Goal: Transaction & Acquisition: Book appointment/travel/reservation

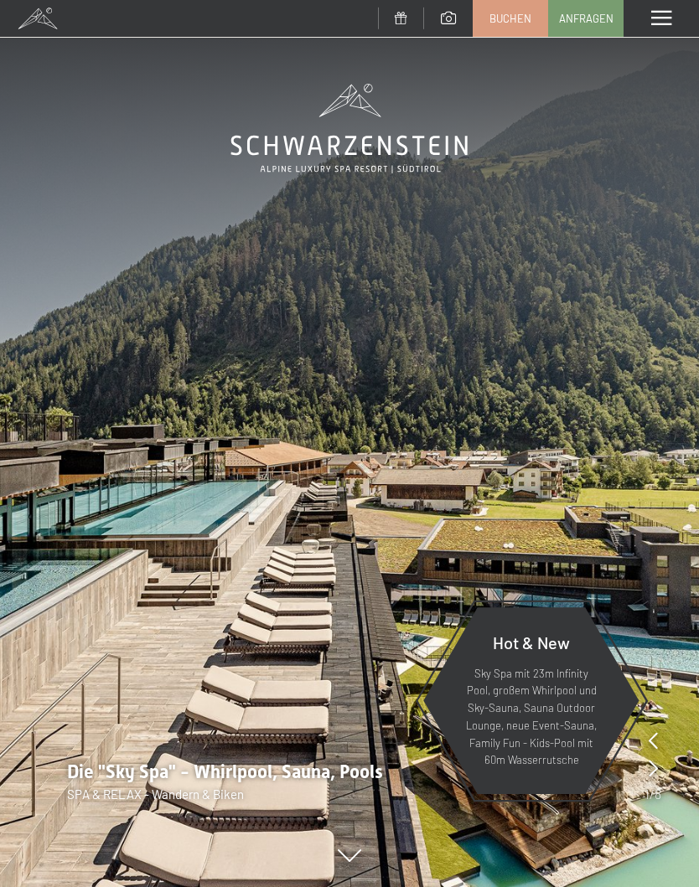
click at [658, 23] on span at bounding box center [661, 18] width 20 height 15
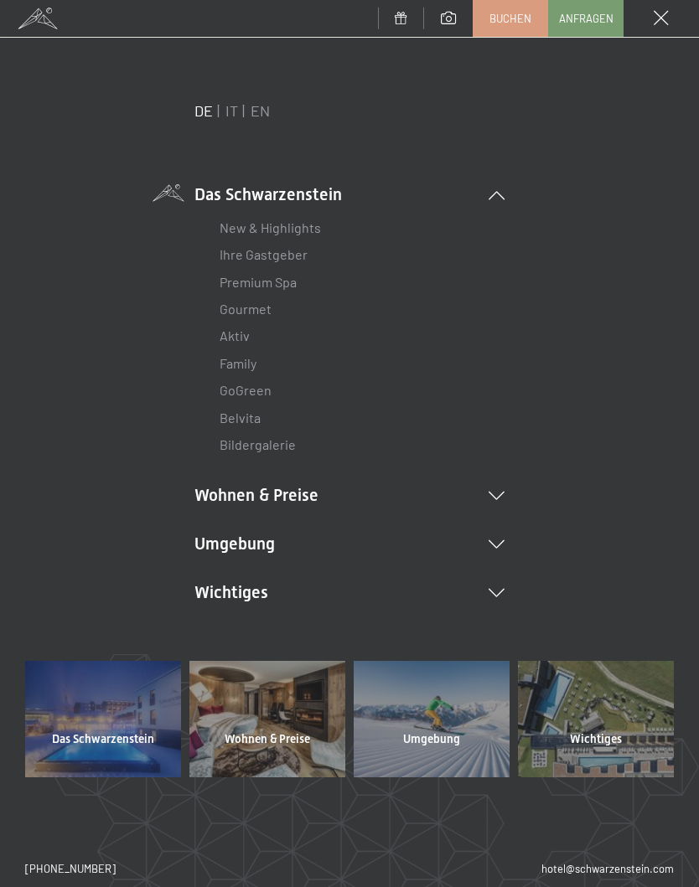
click at [656, 27] on div "Menü" at bounding box center [660, 18] width 75 height 37
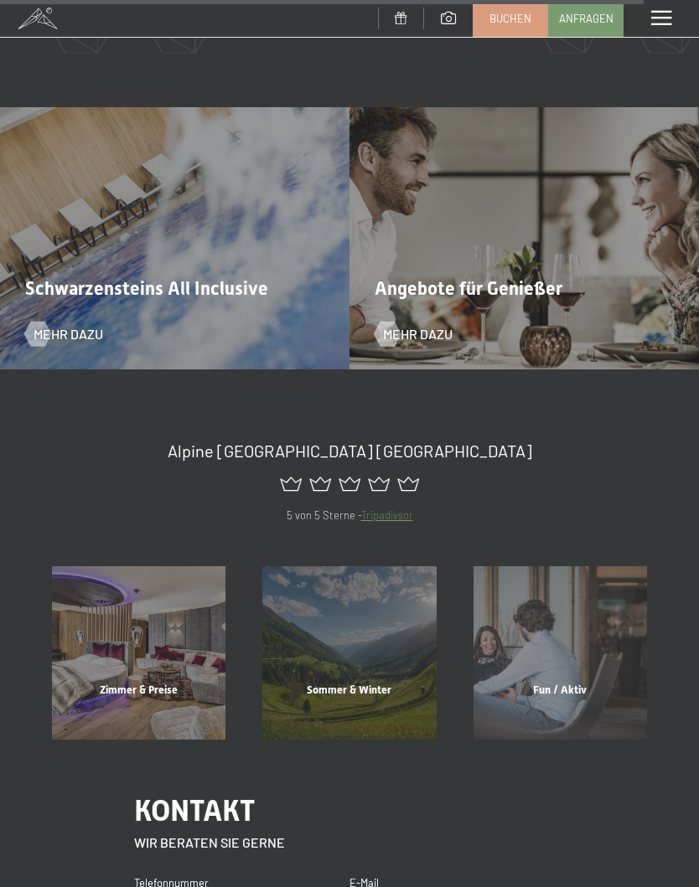
scroll to position [6891, 0]
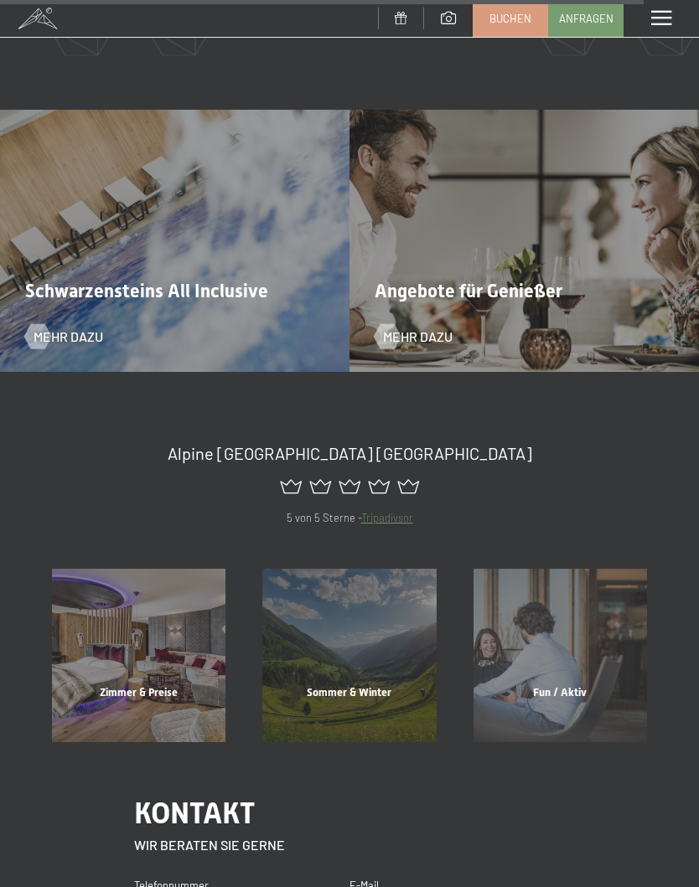
click at [663, 26] on span at bounding box center [661, 18] width 20 height 15
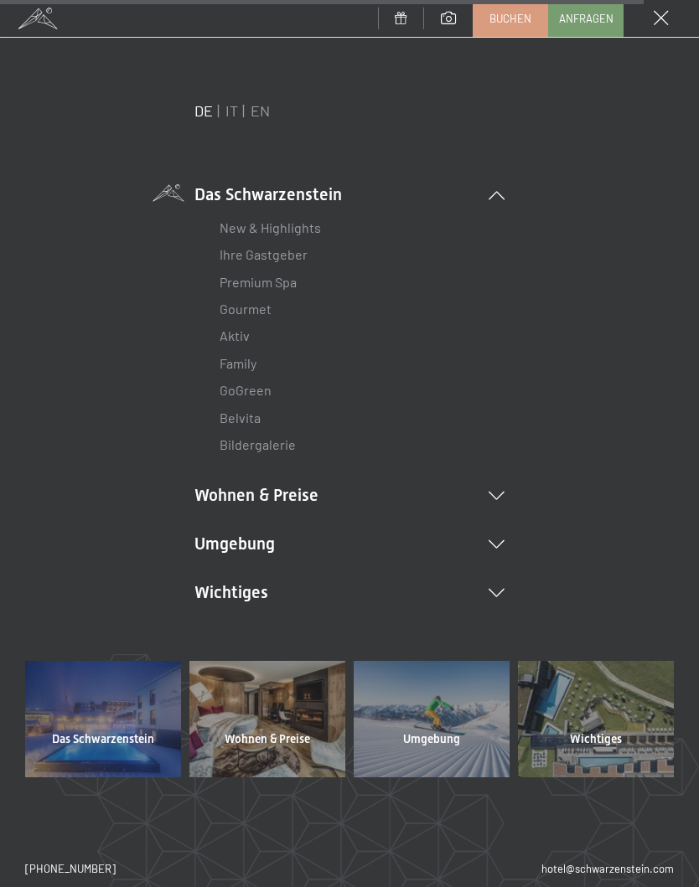
click at [235, 106] on link "IT" at bounding box center [231, 110] width 13 height 18
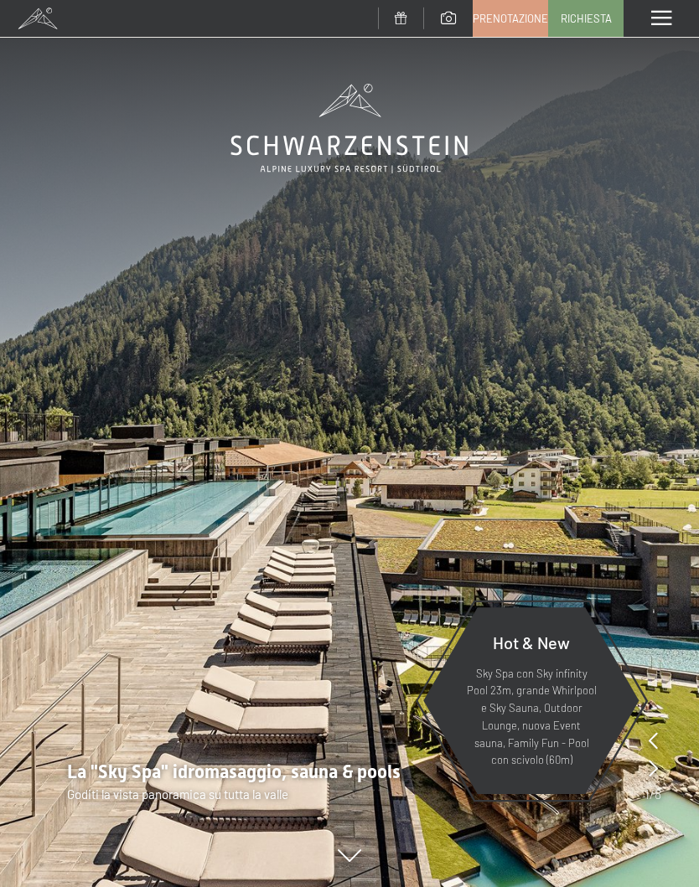
click at [650, 31] on div "Menu" at bounding box center [660, 18] width 75 height 37
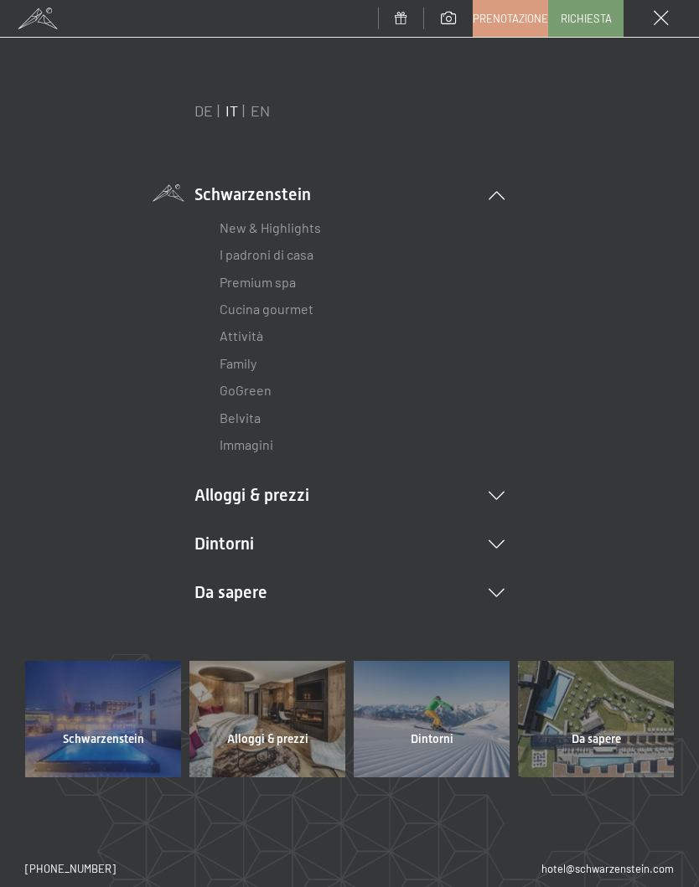
click at [508, 14] on span "Prenotazione" at bounding box center [509, 18] width 75 height 15
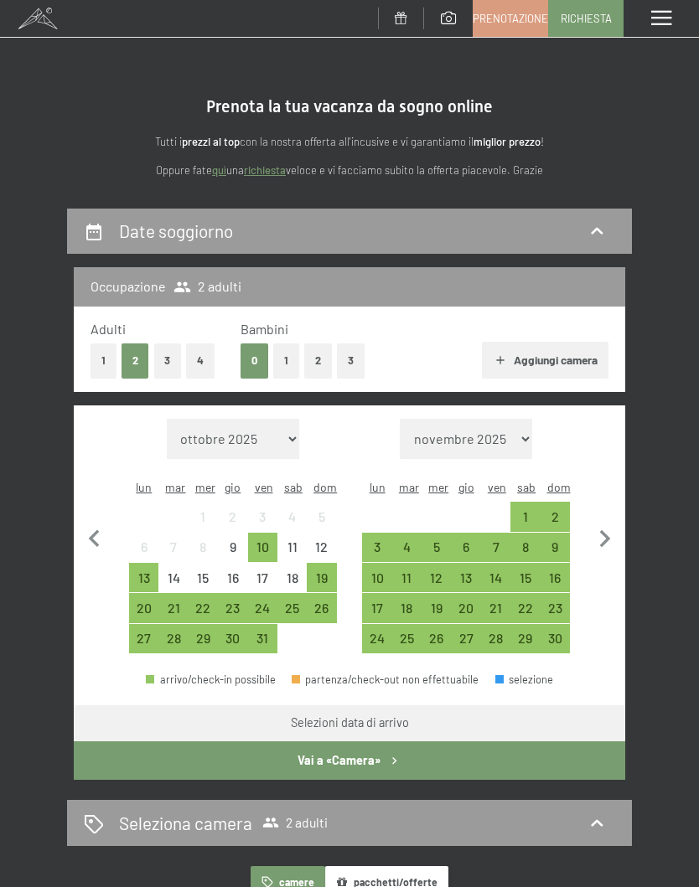
click at [510, 11] on span "Prenotazione" at bounding box center [509, 18] width 75 height 15
click at [272, 540] on div "10" at bounding box center [263, 553] width 26 height 26
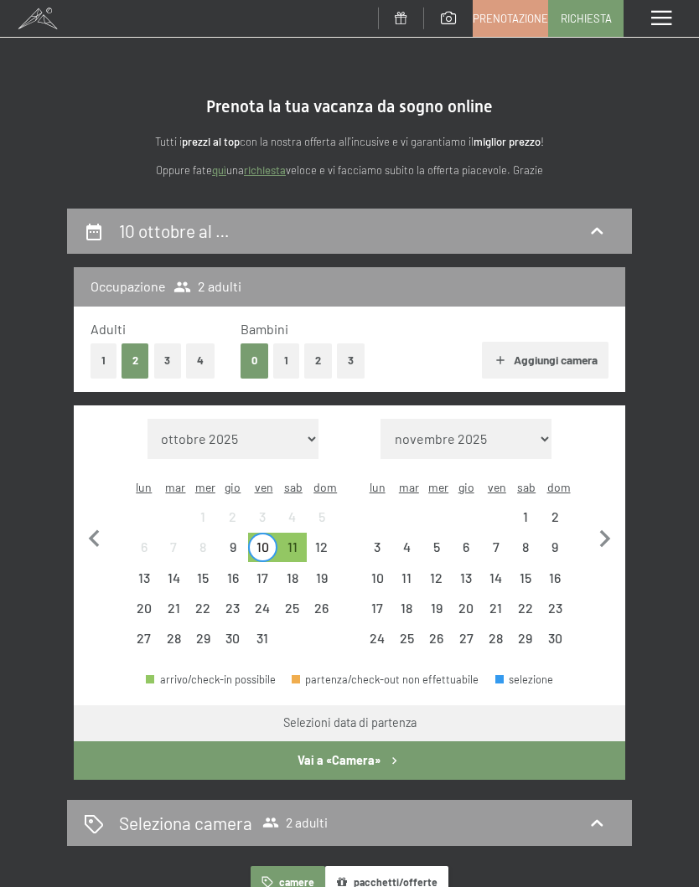
click at [321, 540] on div "12" at bounding box center [321, 553] width 26 height 26
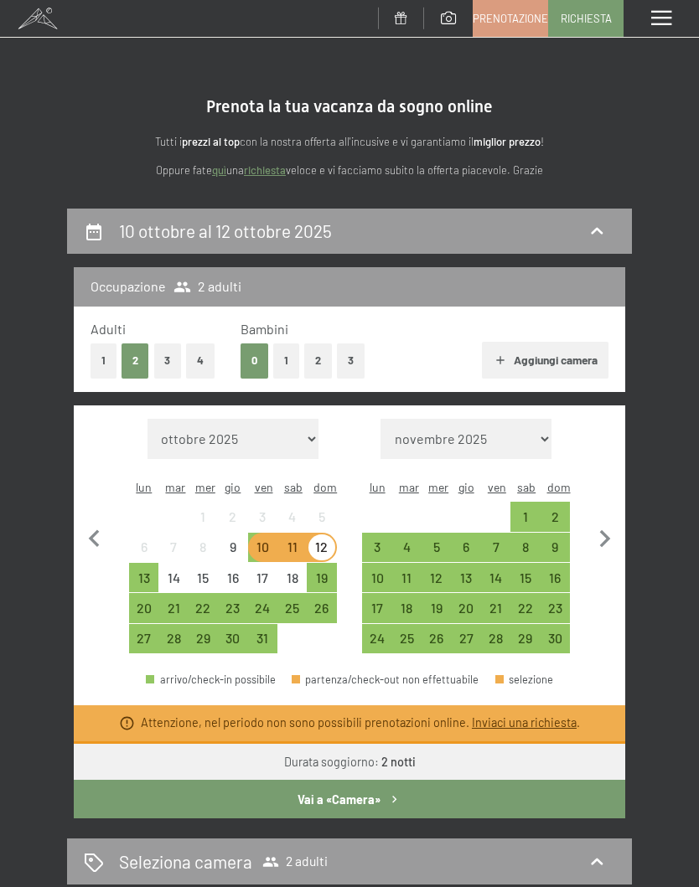
click at [455, 791] on button "Vai a «Camera»" at bounding box center [349, 799] width 551 height 39
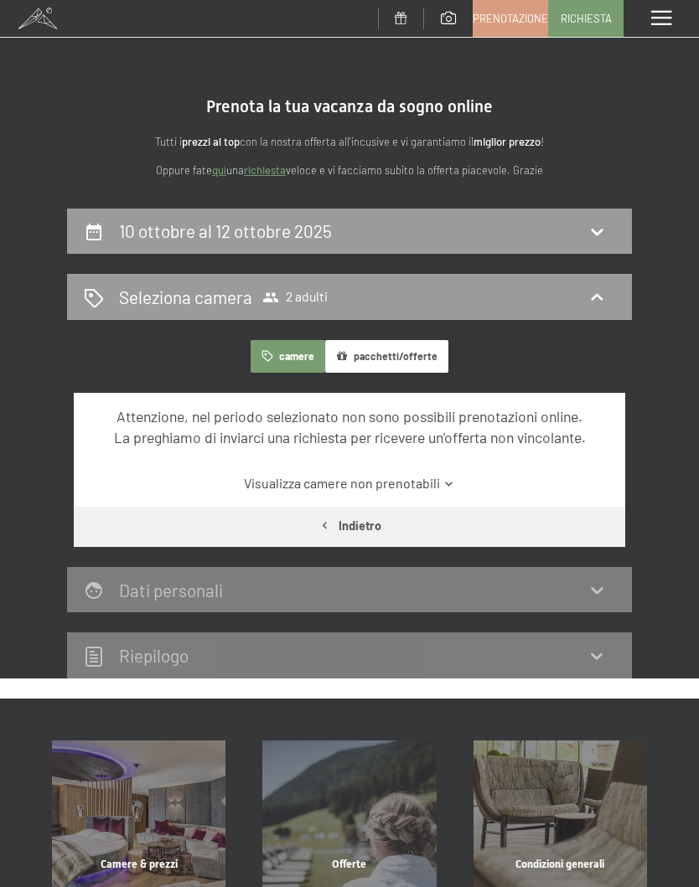
click at [577, 297] on div "Seleziona camera 2 adulti" at bounding box center [349, 297] width 531 height 24
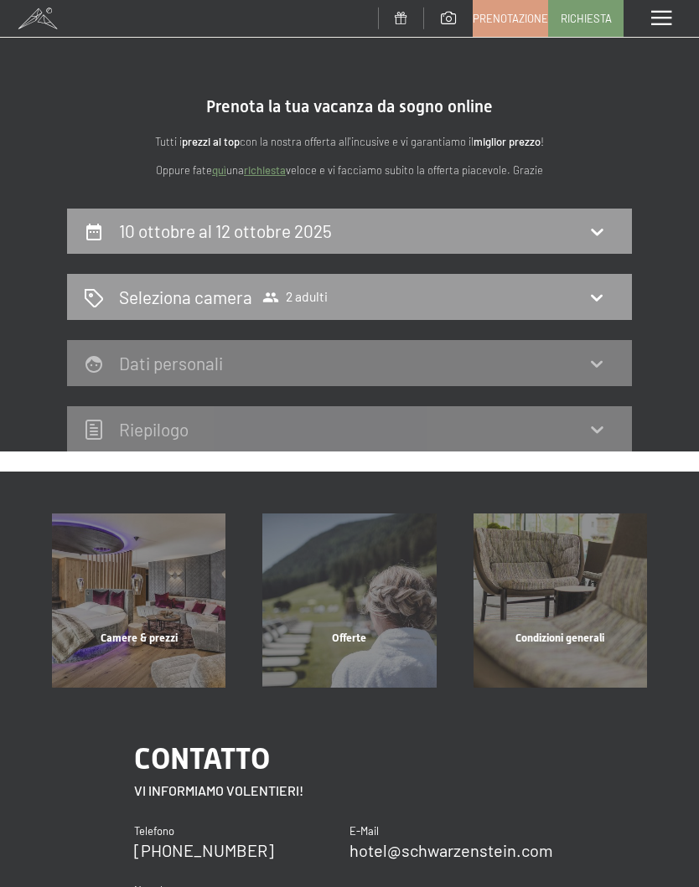
click at [381, 631] on div "Offerte" at bounding box center [349, 659] width 210 height 57
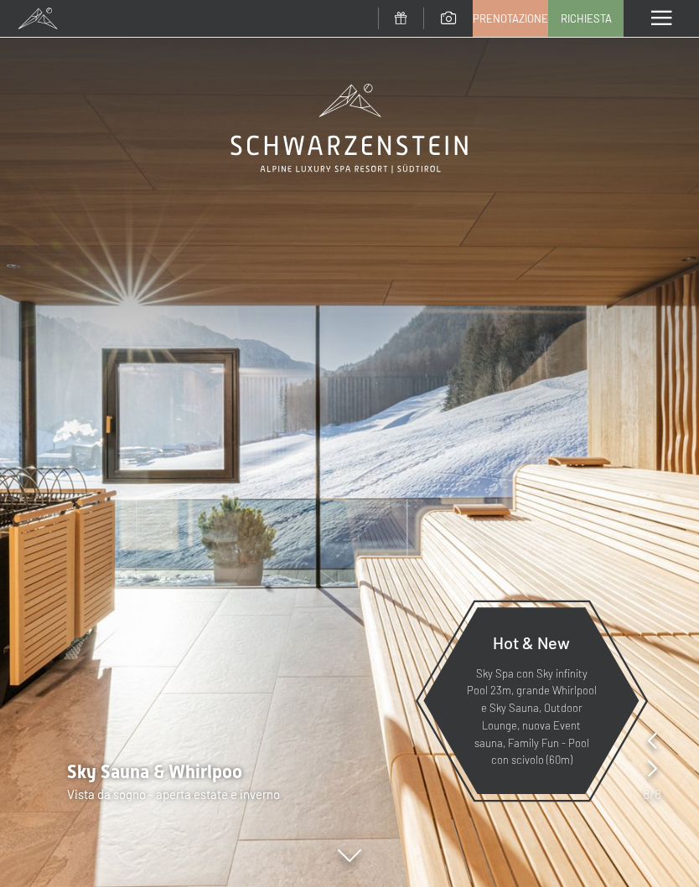
click at [664, 28] on div "Menu" at bounding box center [660, 18] width 75 height 37
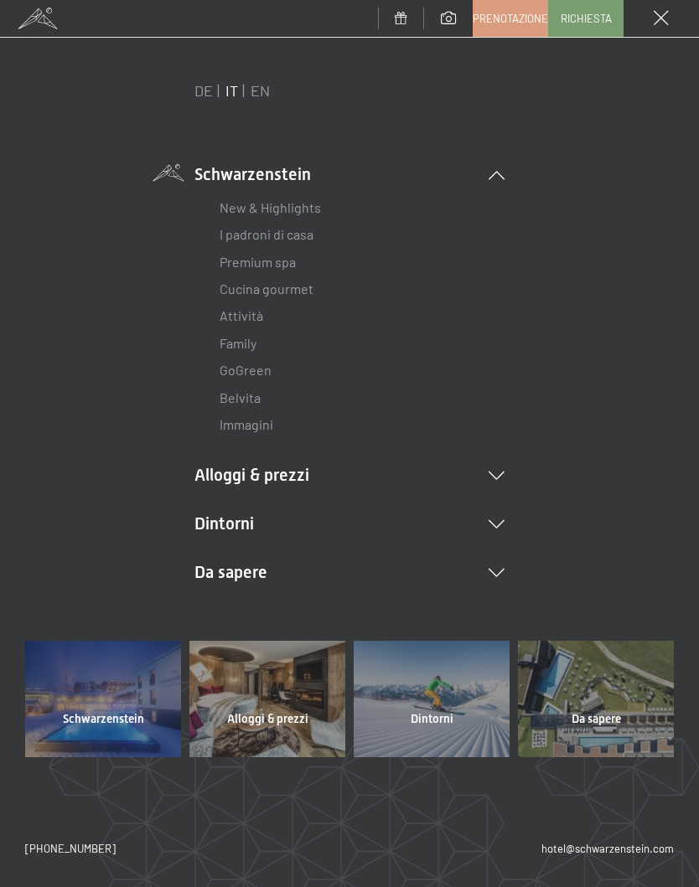
scroll to position [19, 0]
click at [498, 177] on icon at bounding box center [496, 176] width 16 height 8
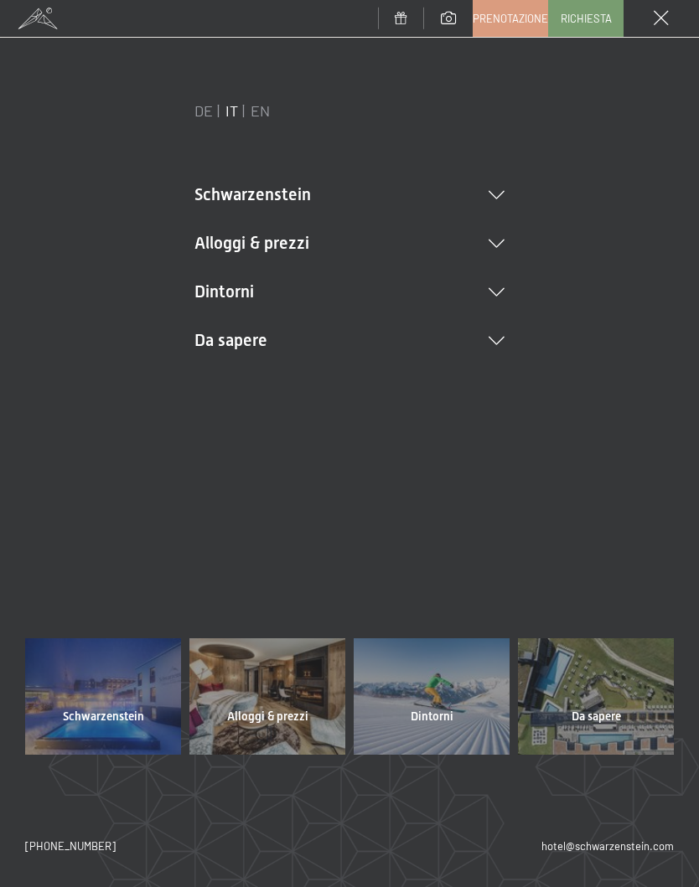
scroll to position [0, 0]
click at [404, 343] on li "Da sapere Posizione & arrivo Pagamento online Meteo & webcam Download" at bounding box center [349, 339] width 310 height 23
click at [302, 378] on link "Posizione & arrivo" at bounding box center [272, 373] width 106 height 16
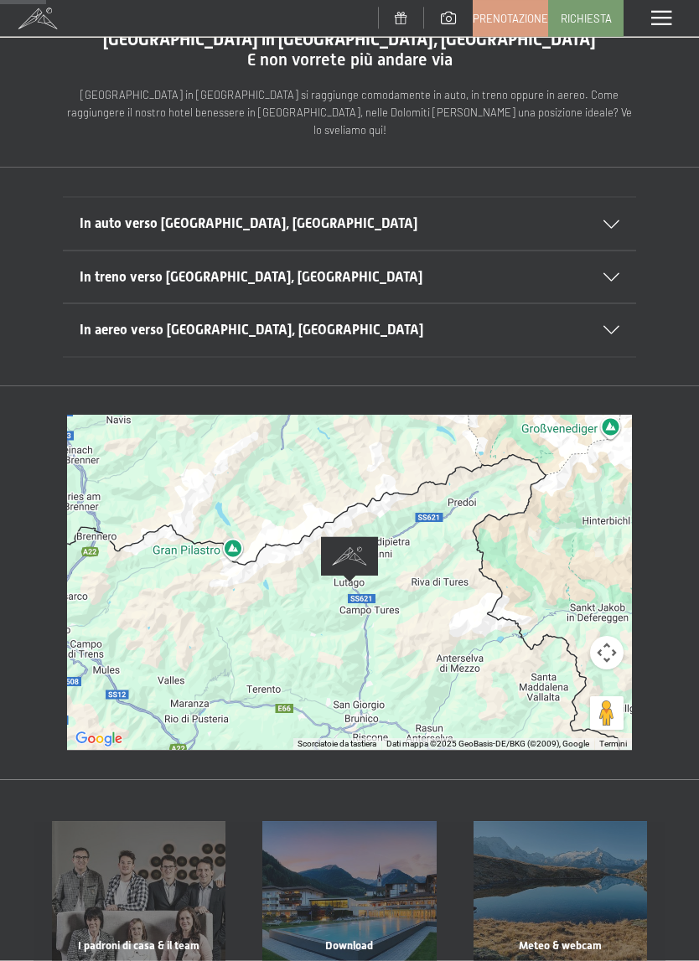
scroll to position [73, 0]
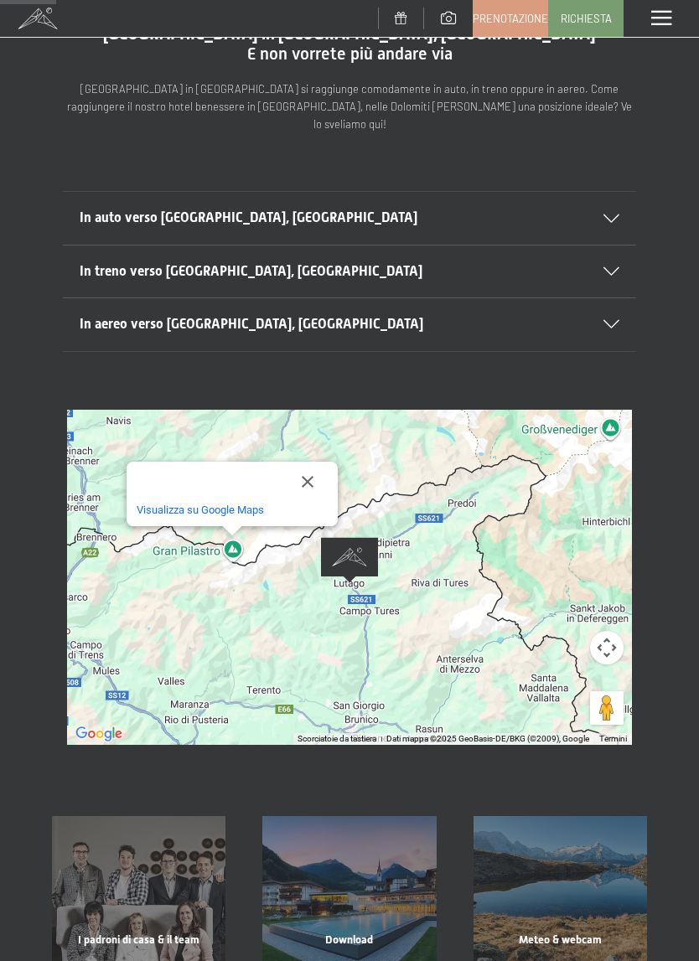
click at [312, 462] on button "Chiudi" at bounding box center [307, 482] width 40 height 40
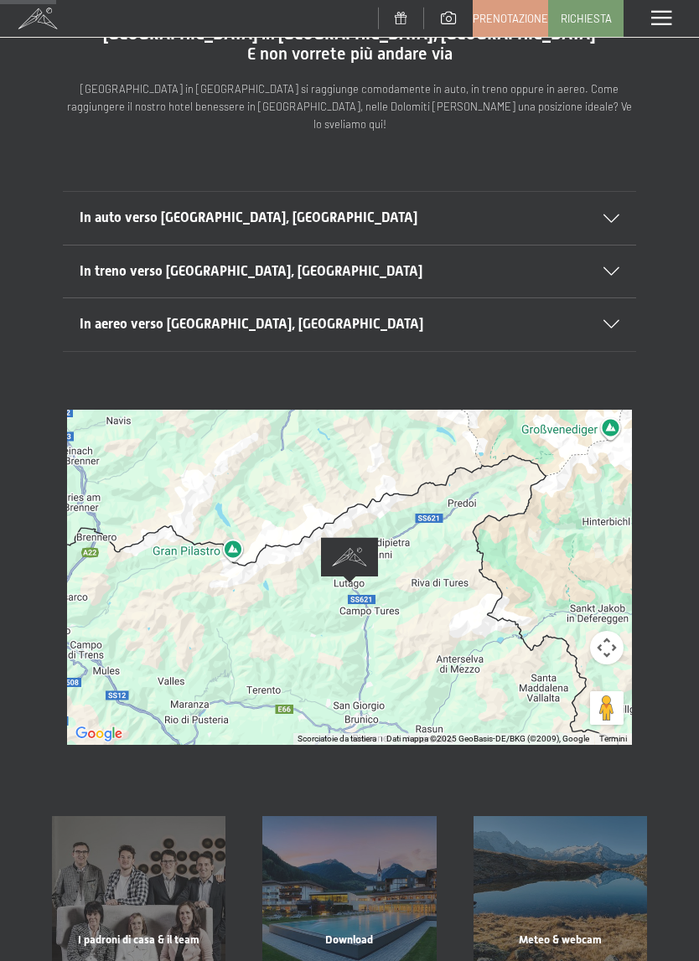
click at [103, 192] on div "In auto verso Lutago, Alto Adige" at bounding box center [349, 218] width 539 height 52
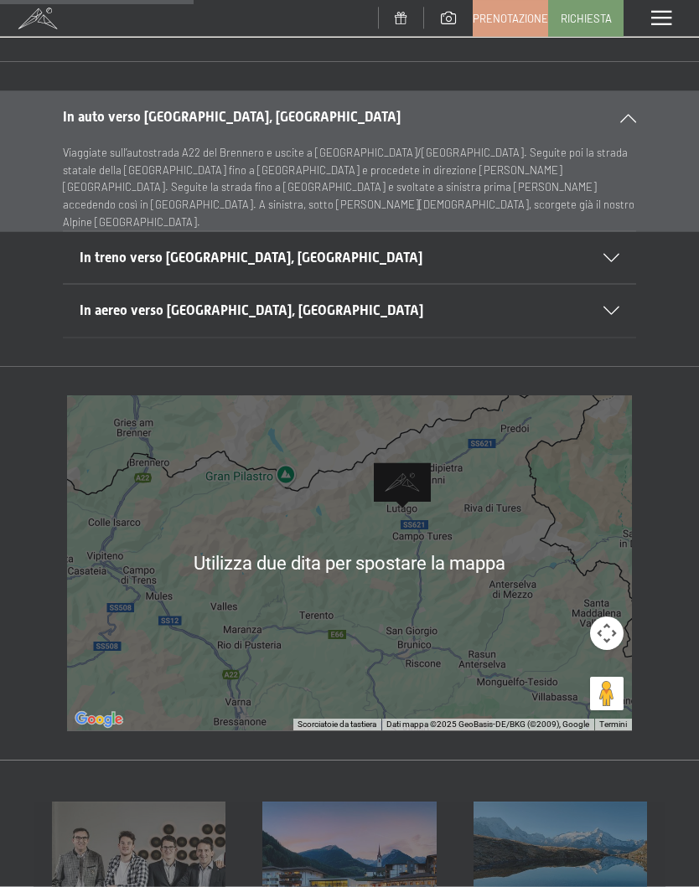
scroll to position [0, 0]
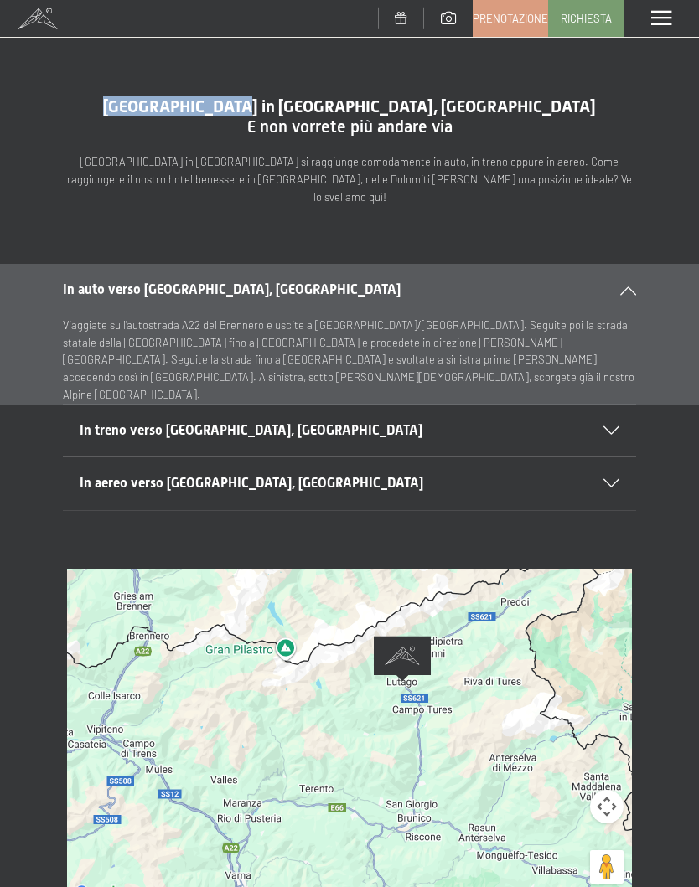
click at [345, 143] on div "L’Hotel Schwarzenstein in Aurina si raggiunge comodamente in auto, in treno opp…" at bounding box center [349, 171] width 565 height 69
copy span "all’Hotel Schwarzenstein"
